Goal: Information Seeking & Learning: Find specific fact

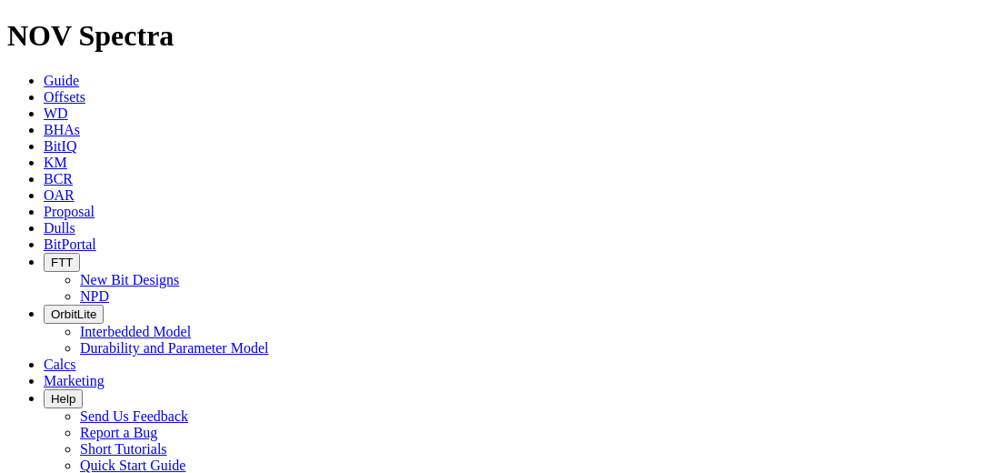
type input "cerro [PERSON_NAME] 435d"
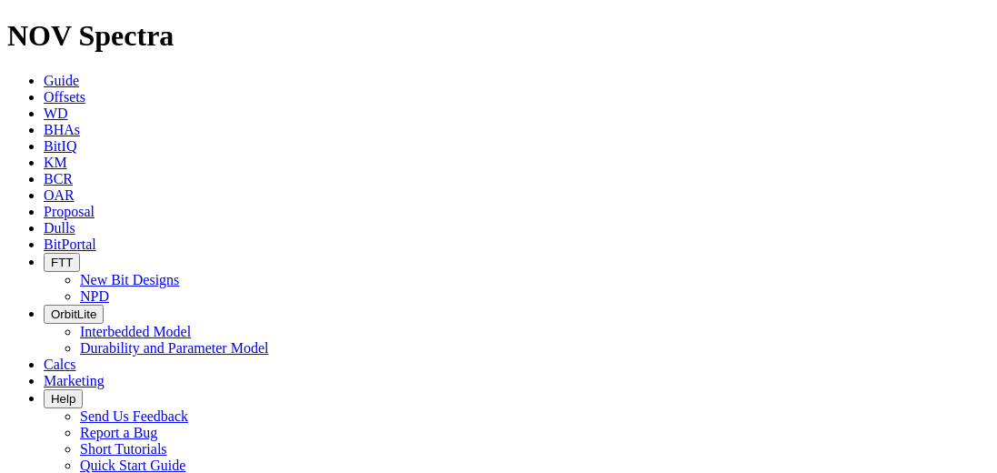
type input "[DATE]"
type input "cerro [PERSON_NAME]"
